Goal: Transaction & Acquisition: Book appointment/travel/reservation

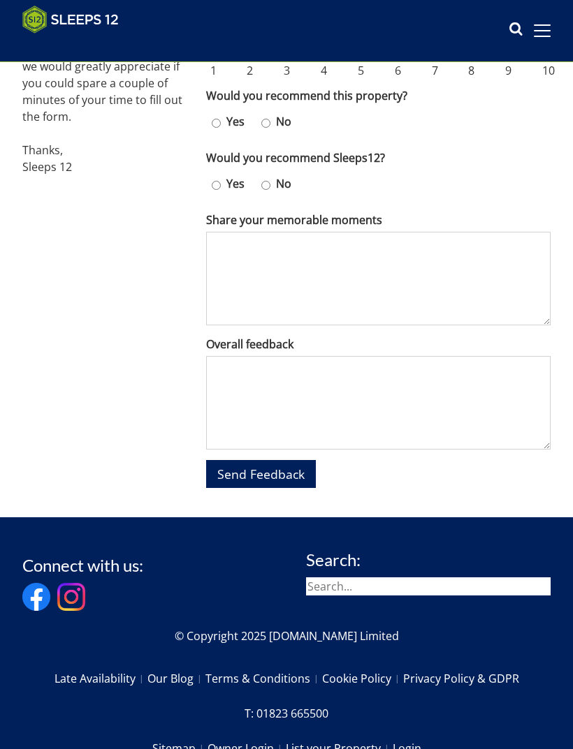
click at [214, 113] on input "Yes" at bounding box center [216, 123] width 9 height 20
radio input "true"
click at [212, 175] on input "Yes" at bounding box center [216, 185] width 9 height 20
radio input "true"
click at [308, 232] on textarea "Share your memorable moments" at bounding box center [378, 279] width 344 height 94
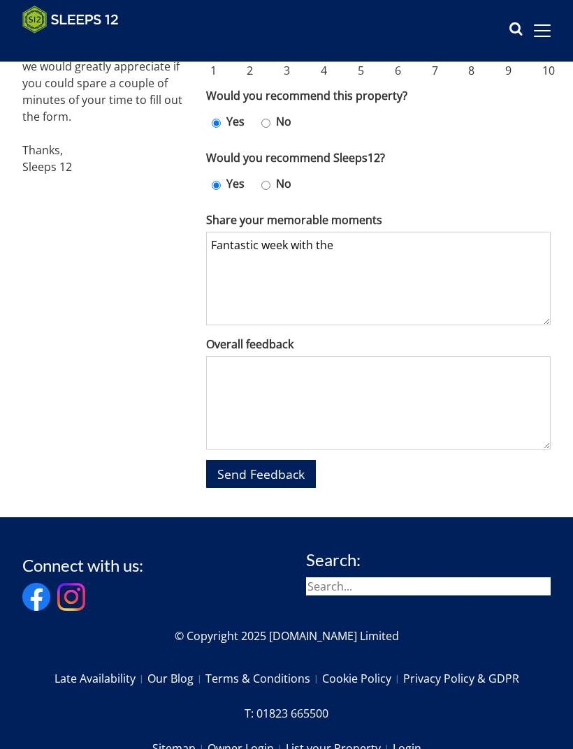
type textarea "Fantastic week with the"
click at [410, 356] on textarea "Overall feedback" at bounding box center [378, 403] width 344 height 94
type textarea "Fa"
click at [348, 232] on textarea "Fantastic week with the" at bounding box center [378, 279] width 344 height 94
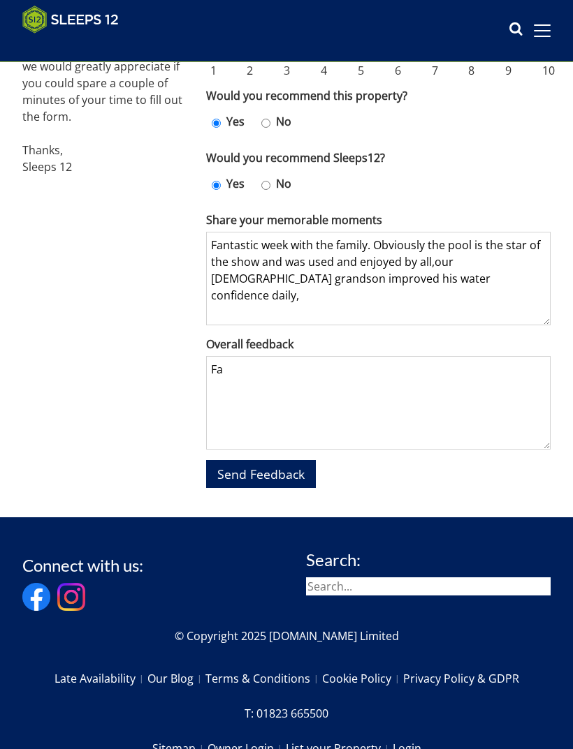
click at [430, 242] on textarea "Fantastic week with the family. Obviously the pool is the star of the show and …" at bounding box center [378, 279] width 344 height 94
click at [492, 274] on textarea "Fantastic week with the family. Obviously the pool is the star of the show and …" at bounding box center [378, 279] width 344 height 94
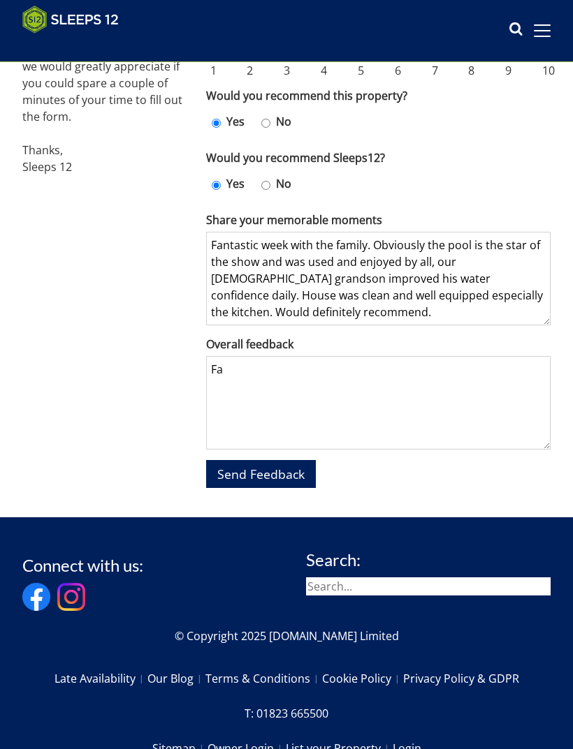
type textarea "Fantastic week with the family. Obviously the pool is the star of the show and …"
click at [244, 356] on textarea "Fa" at bounding box center [378, 403] width 344 height 94
type textarea "F"
click at [268, 460] on button "Send Feedback" at bounding box center [261, 473] width 110 height 27
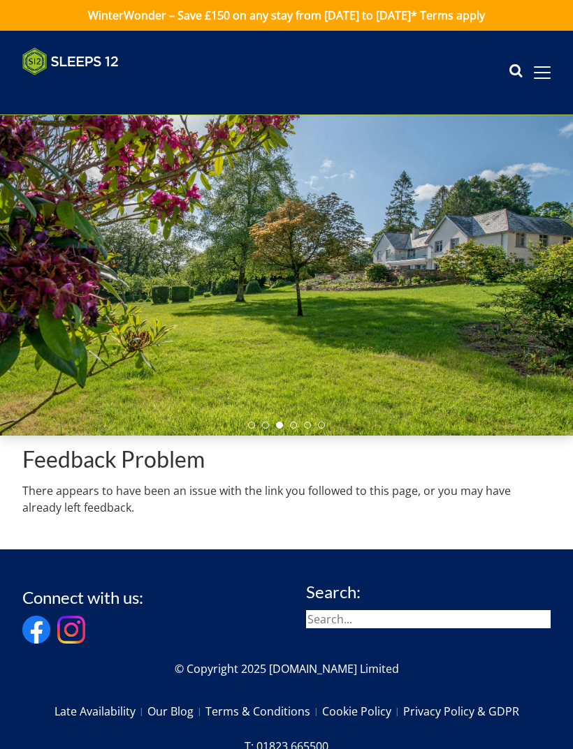
click at [541, 63] on div "Search Menu" at bounding box center [529, 72] width 42 height 21
click at [540, 73] on span at bounding box center [542, 72] width 17 height 1
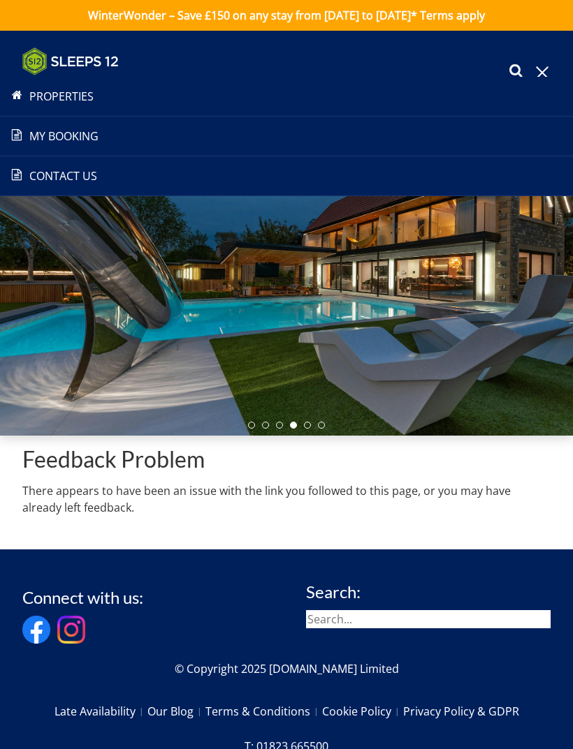
click at [70, 102] on link "Properties" at bounding box center [286, 96] width 573 height 17
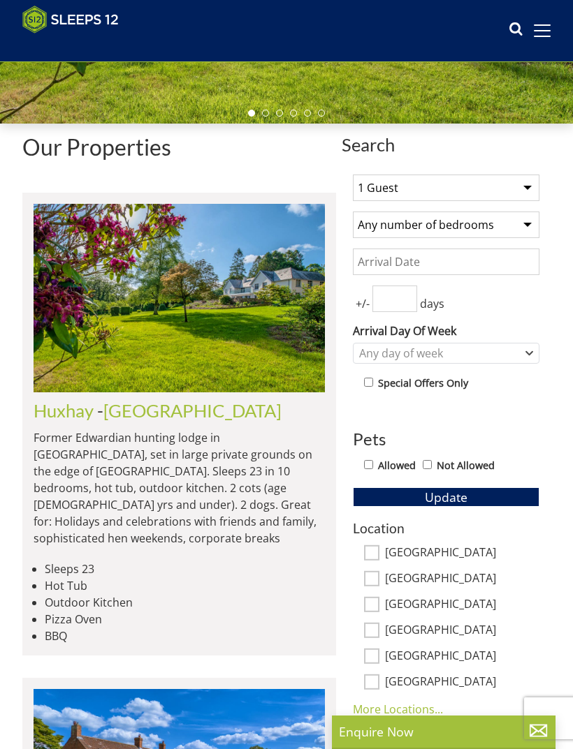
scroll to position [294, 0]
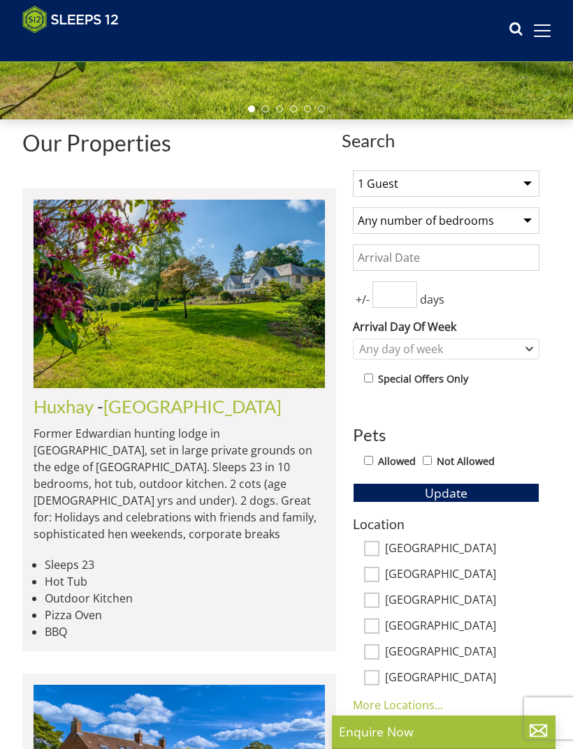
click at [524, 178] on select "1 Guest 2 Guests 3 Guests 4 Guests 5 Guests 6 Guests 7 Guests 8 Guests 9 Guests…" at bounding box center [446, 183] width 186 height 27
select select "10"
click at [520, 216] on select "Any number of bedrooms 3 Bedrooms 4 Bedrooms 5 Bedrooms 6 Bedrooms 7 Bedrooms 8…" at bounding box center [446, 220] width 186 height 27
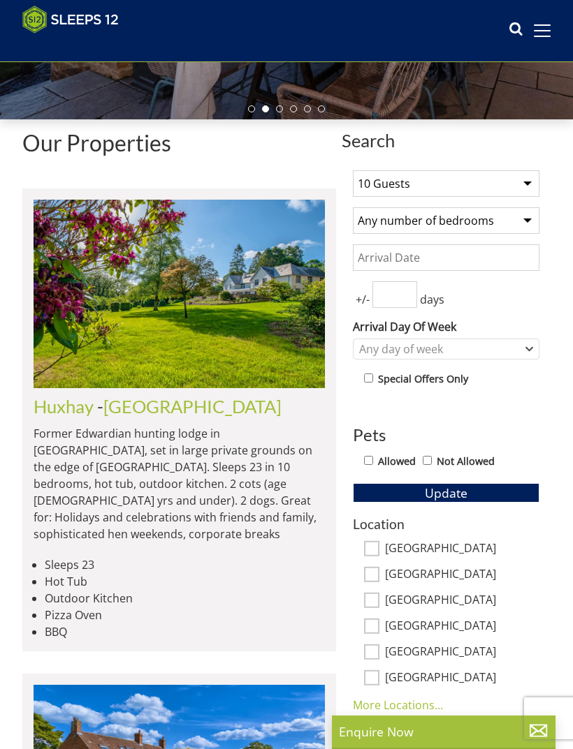
select select "5"
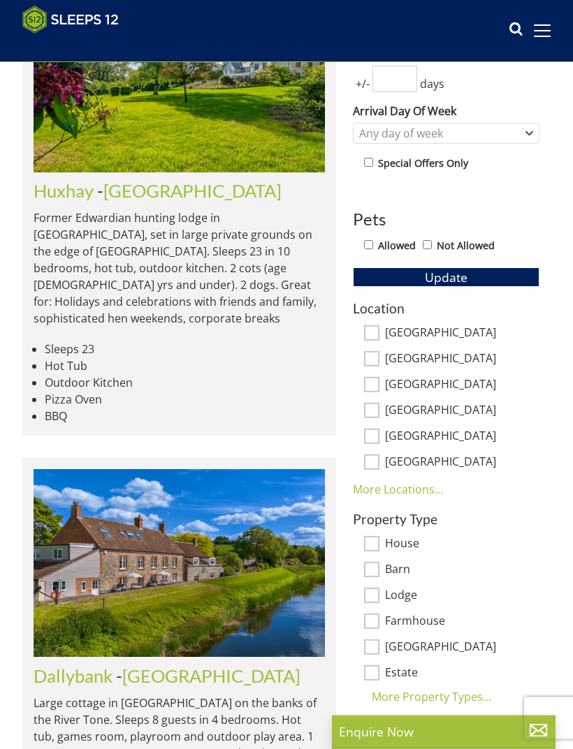
scroll to position [510, 0]
click at [365, 249] on input "Allowed" at bounding box center [368, 244] width 9 height 9
checkbox input "true"
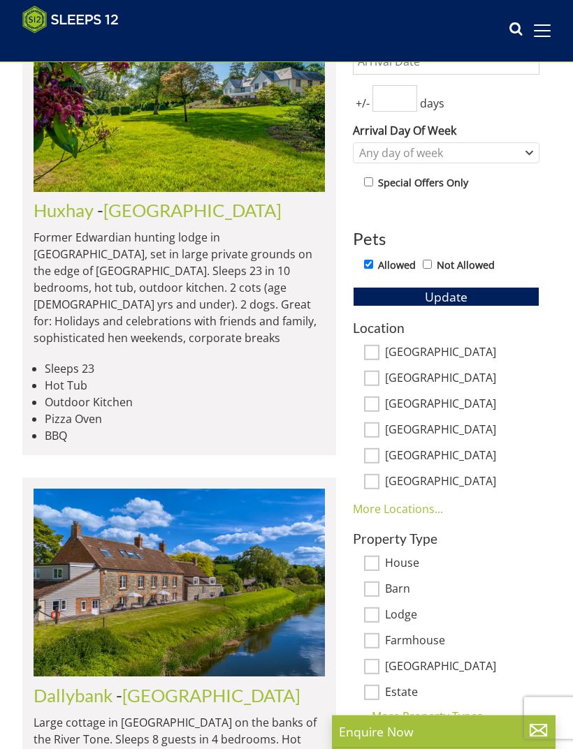
scroll to position [490, 0]
click at [478, 295] on button "Update" at bounding box center [446, 297] width 186 height 20
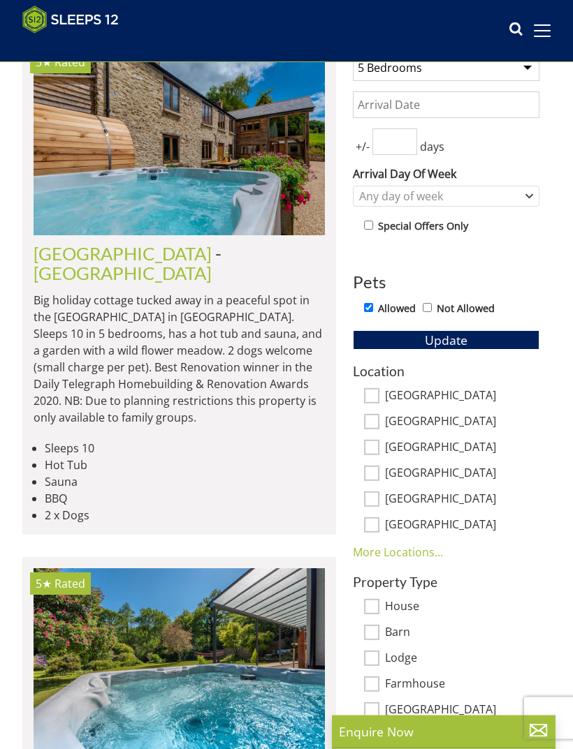
scroll to position [448, 0]
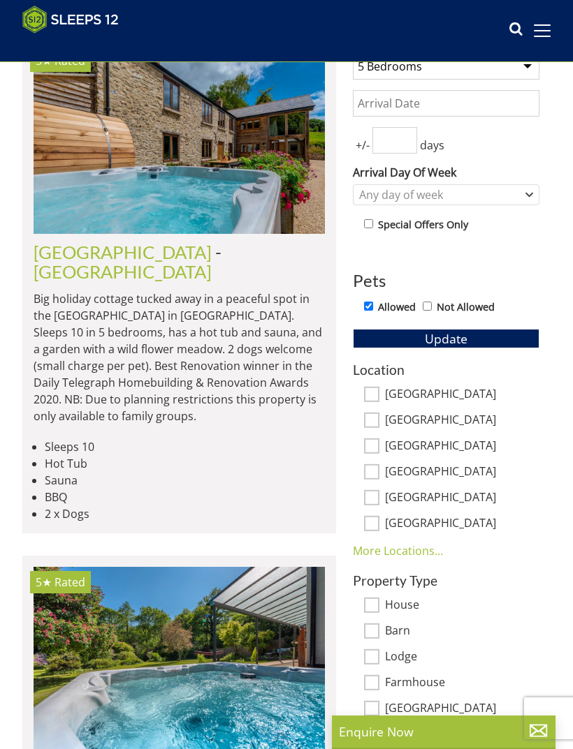
click at [376, 416] on input "[GEOGRAPHIC_DATA]" at bounding box center [371, 420] width 15 height 15
checkbox input "true"
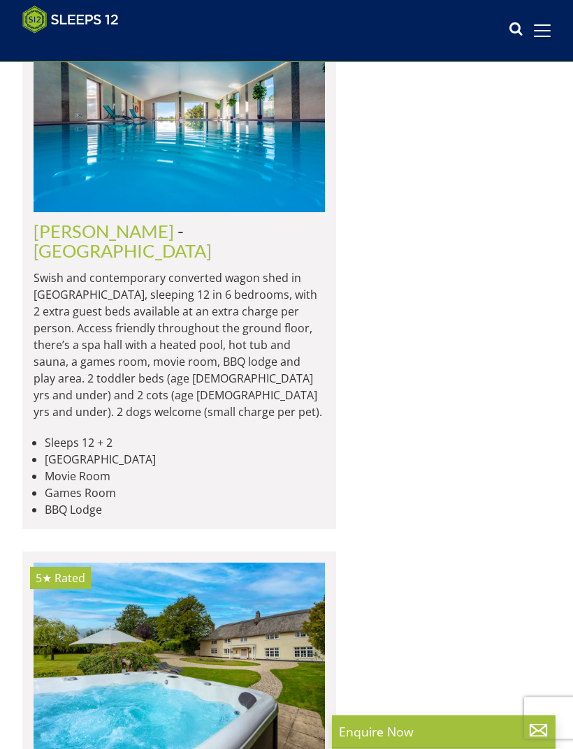
scroll to position [1913, 0]
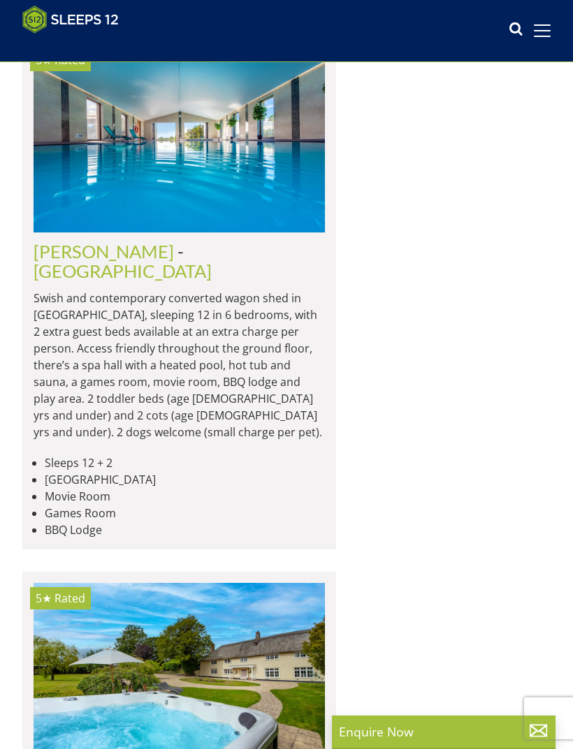
click at [105, 281] on link "[GEOGRAPHIC_DATA]" at bounding box center [123, 271] width 178 height 21
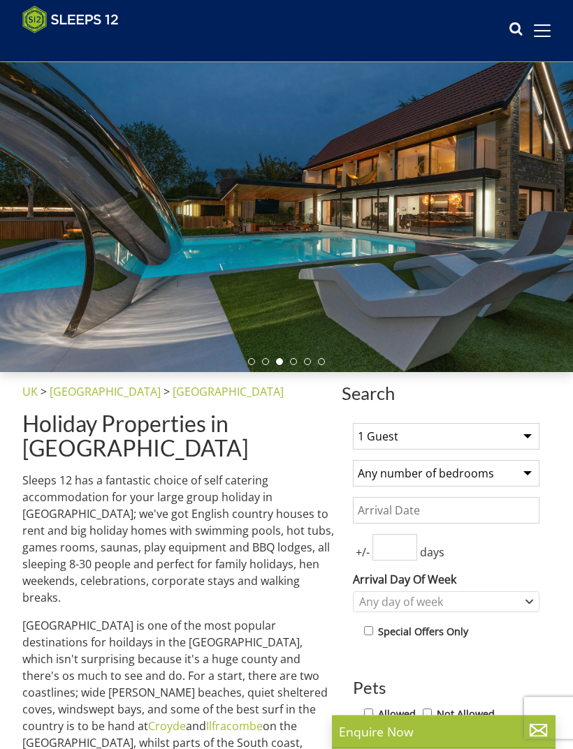
scroll to position [41, 0]
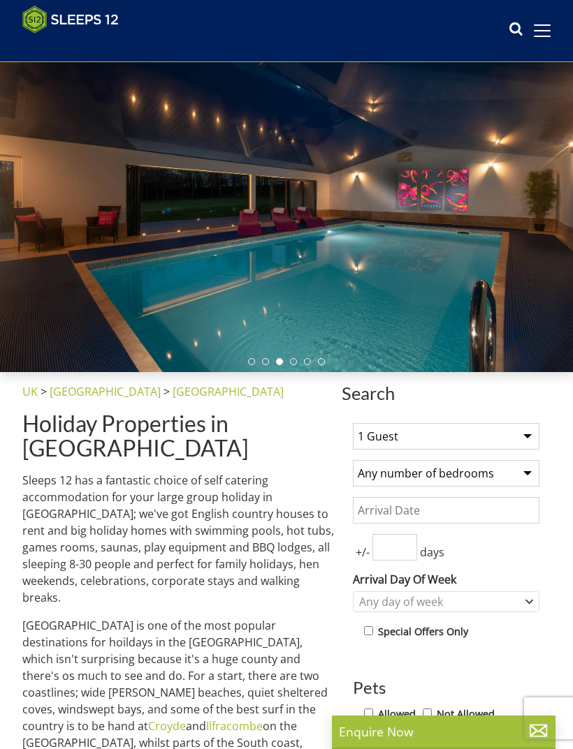
click at [261, 421] on h1 "Holiday Properties in [GEOGRAPHIC_DATA]" at bounding box center [179, 435] width 314 height 49
click at [356, 364] on div at bounding box center [286, 212] width 573 height 321
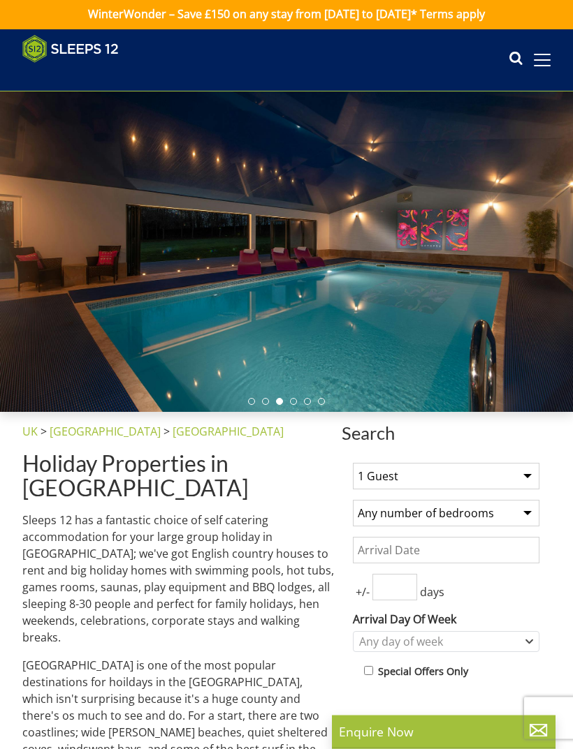
scroll to position [0, 0]
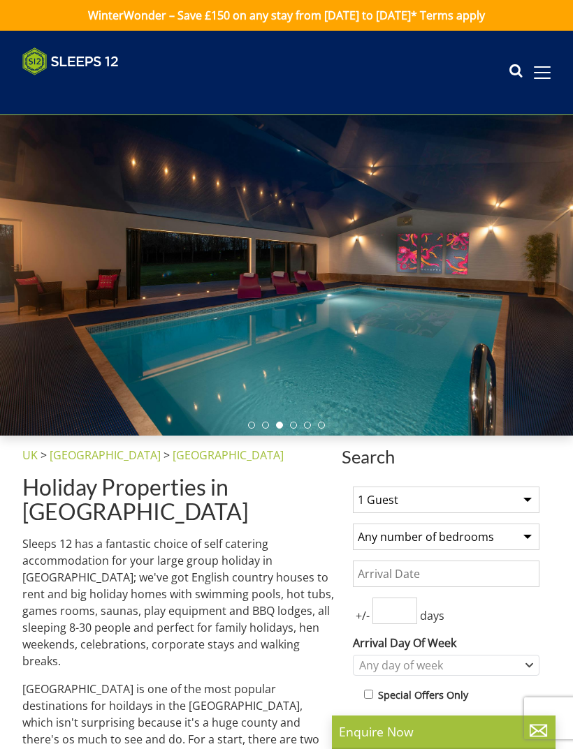
select select "10"
select select "5"
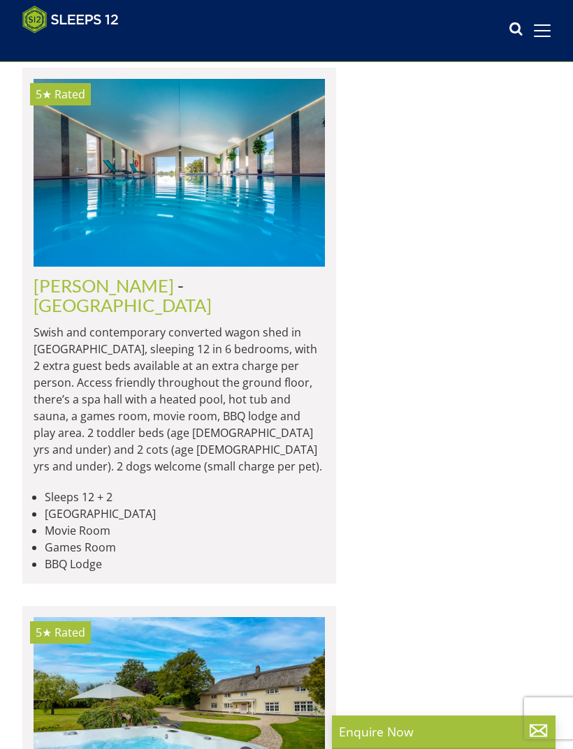
scroll to position [1854, 0]
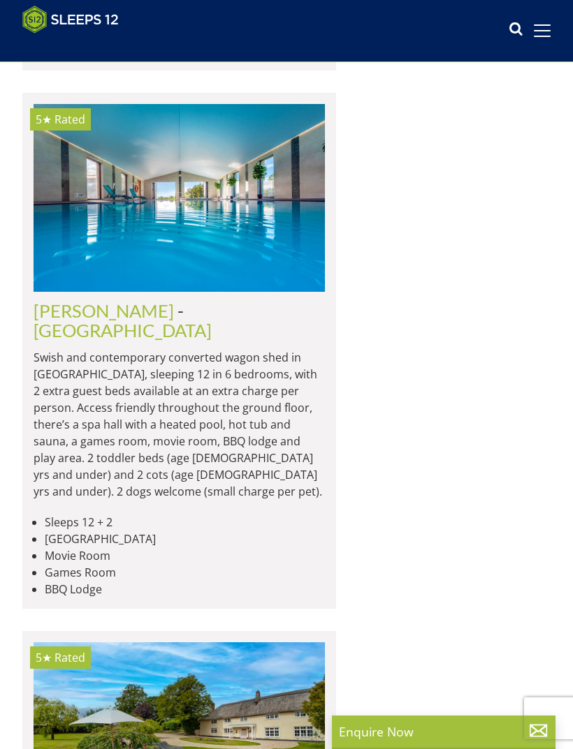
click at [98, 341] on link "[GEOGRAPHIC_DATA]" at bounding box center [123, 330] width 178 height 21
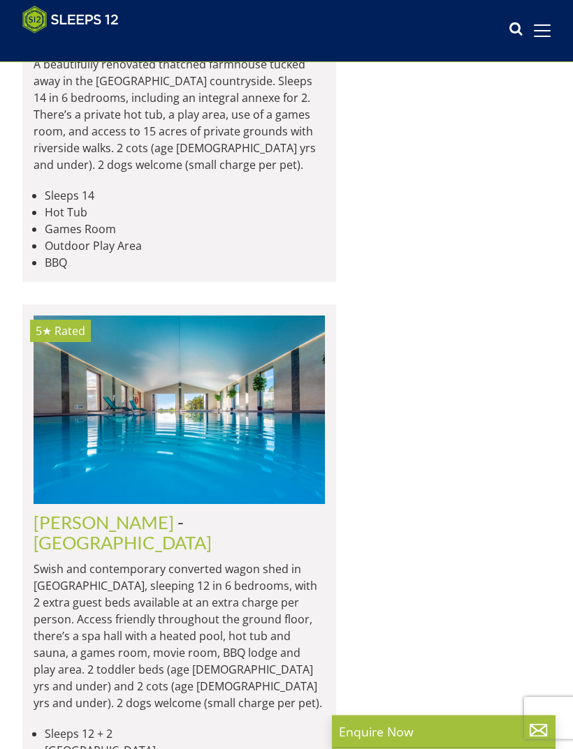
scroll to position [1779, 0]
click at [225, 483] on img at bounding box center [179, 410] width 291 height 188
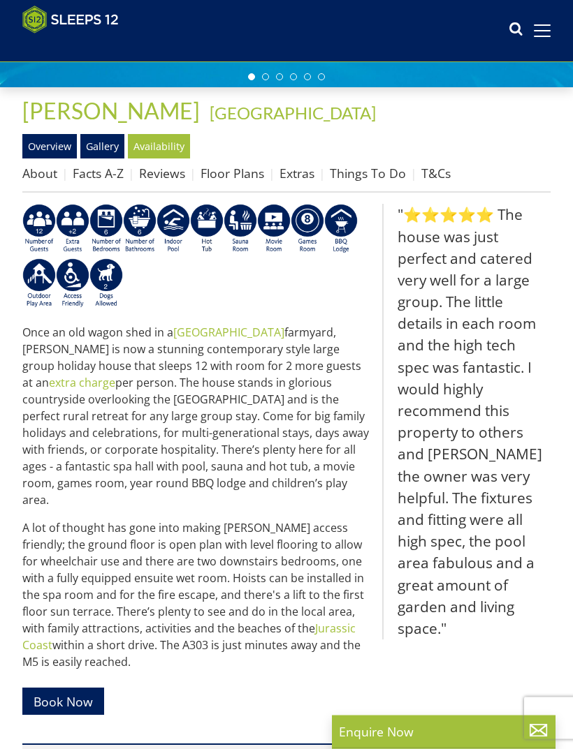
scroll to position [326, 0]
click at [170, 146] on link "Availability" at bounding box center [159, 146] width 62 height 24
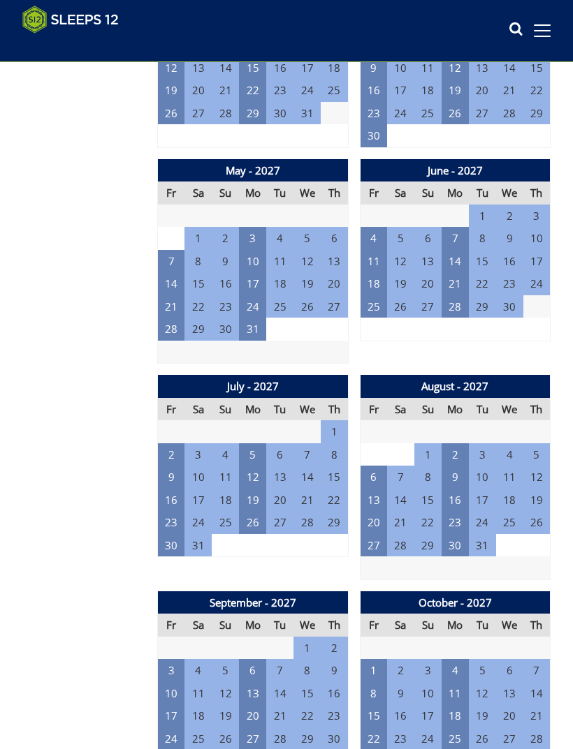
scroll to position [2465, 0]
click at [452, 444] on td "2" at bounding box center [454, 455] width 27 height 23
